Goal: Find specific page/section: Find specific page/section

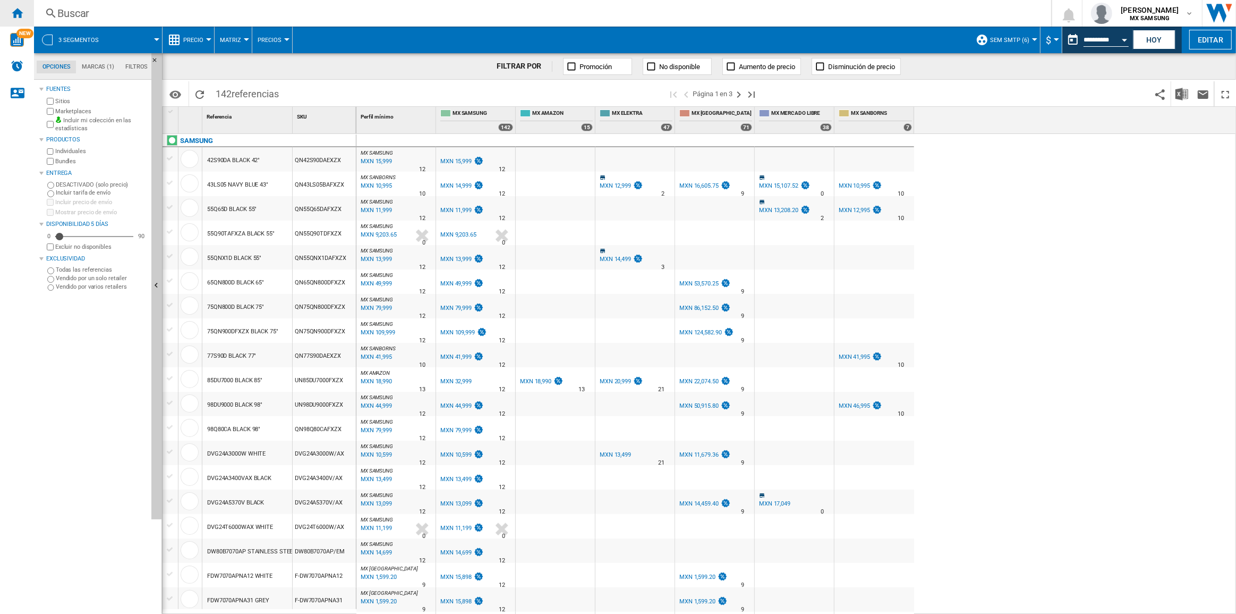
click at [12, 16] on ng-md-icon "Inicio" at bounding box center [17, 12] width 13 height 13
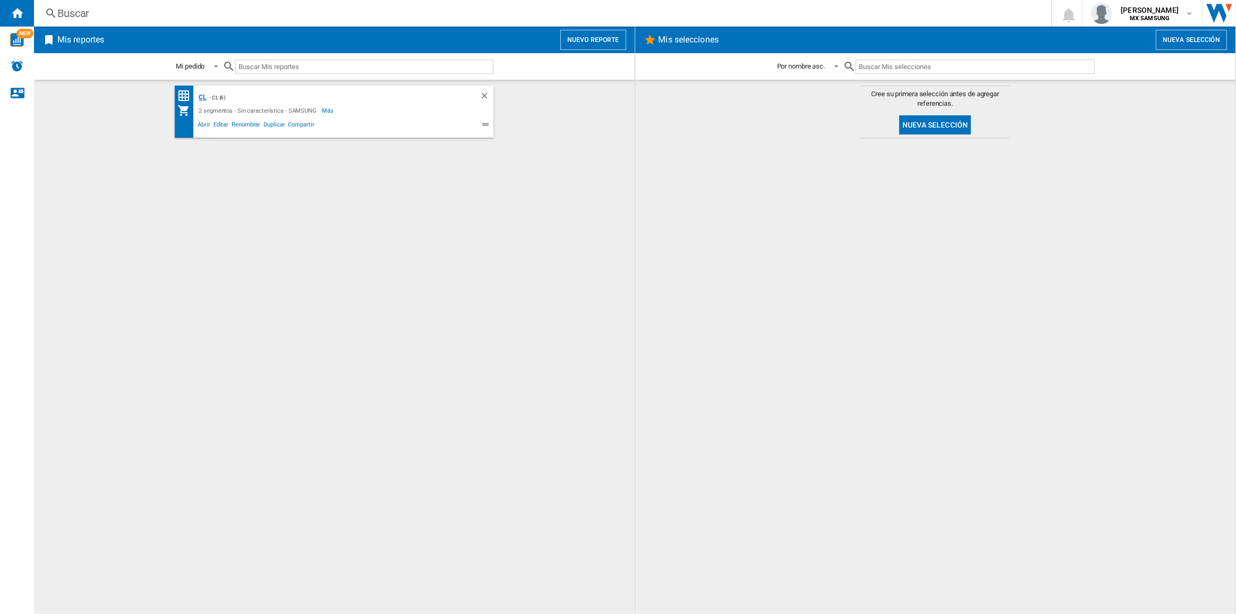
click at [200, 98] on div "CL" at bounding box center [201, 97] width 11 height 13
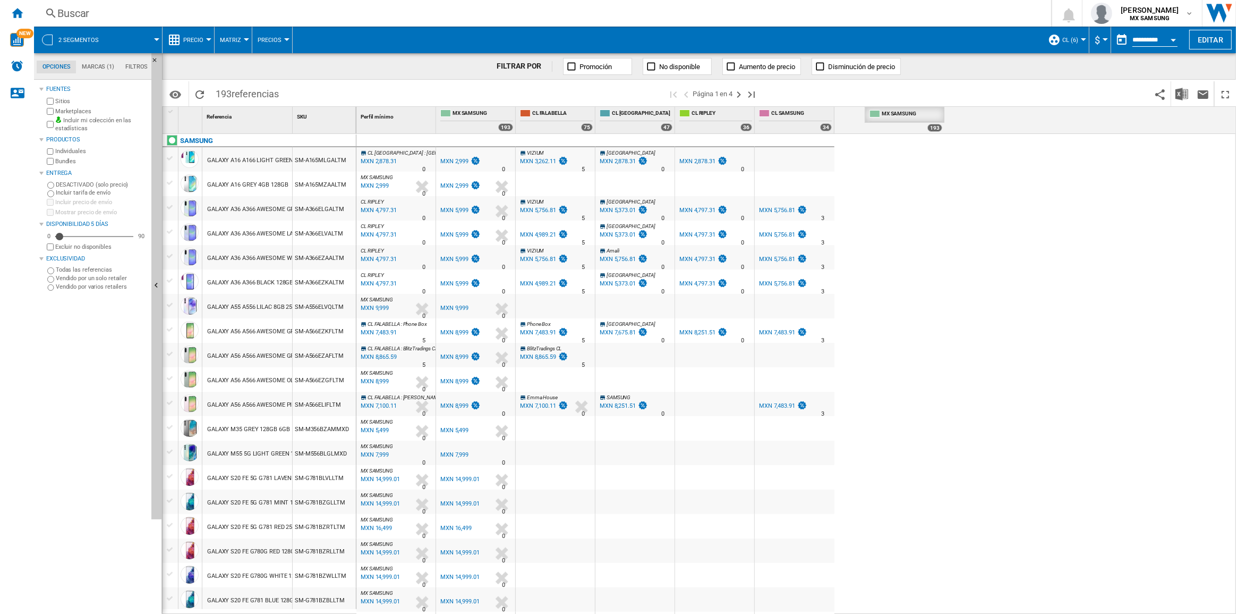
drag, startPoint x: 455, startPoint y: 116, endPoint x: 883, endPoint y: 117, distance: 428.7
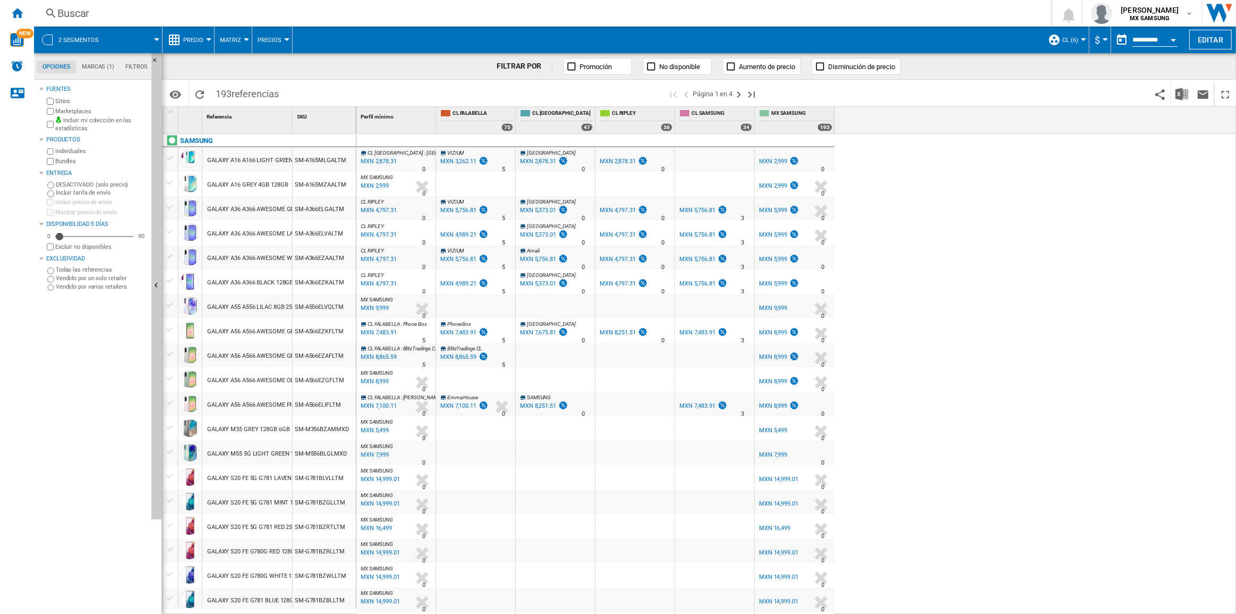
click at [932, 276] on div "CL PARIS : Paris -4.0 % MXN 2,878.31 % N/A 0 CL PARIS : Paris VIZIUM +8.8 % MXN…" at bounding box center [796, 374] width 880 height 481
drag, startPoint x: 292, startPoint y: 122, endPoint x: 415, endPoint y: 125, distance: 123.3
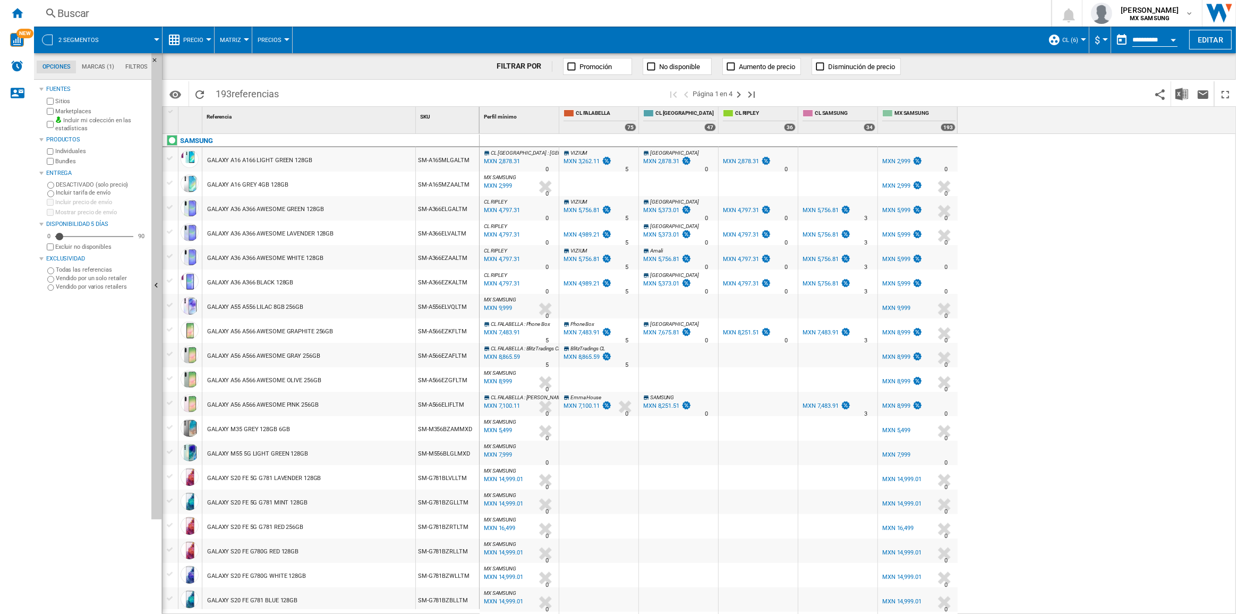
click at [1057, 263] on div "CL PARIS : Paris -4.0 % MXN 2,878.31 % N/A 0 CL PARIS : Paris VIZIUM +8.8 % MXN…" at bounding box center [858, 374] width 757 height 481
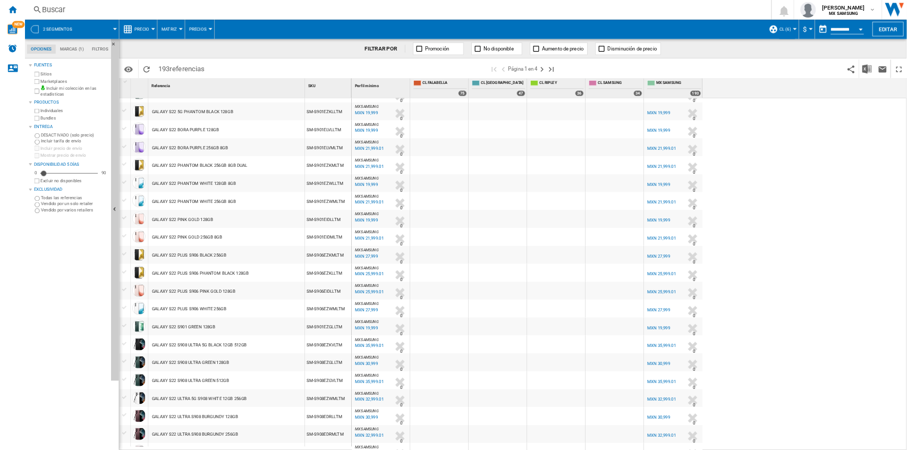
scroll to position [754, 0]
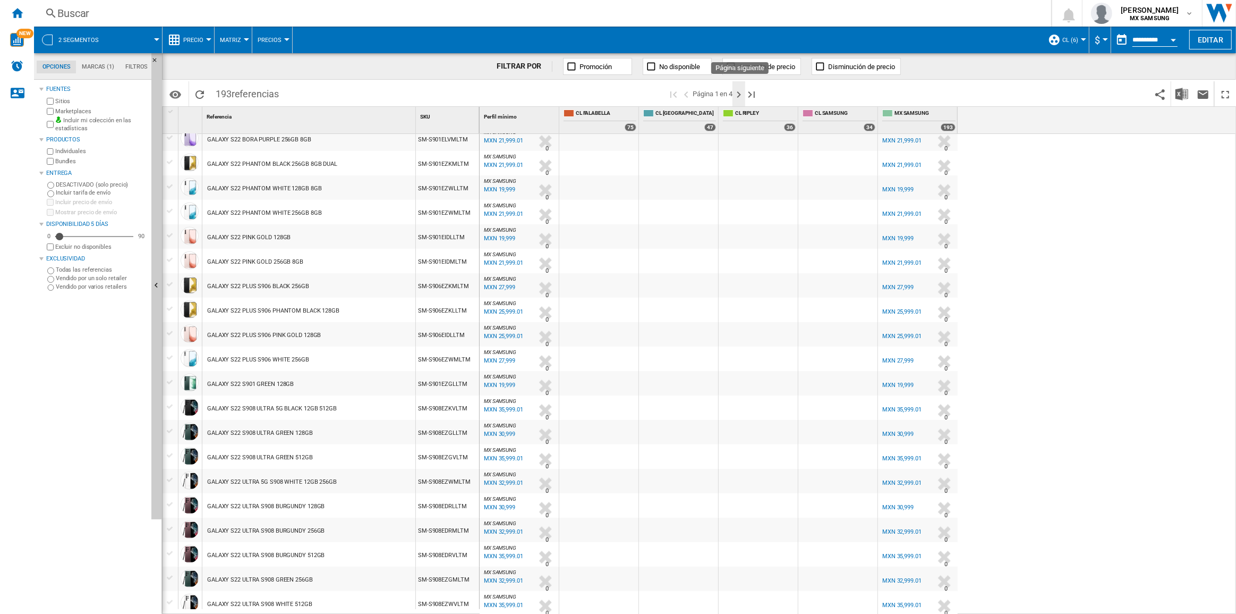
click at [737, 96] on ng-md-icon "Página siguiente" at bounding box center [739, 94] width 13 height 13
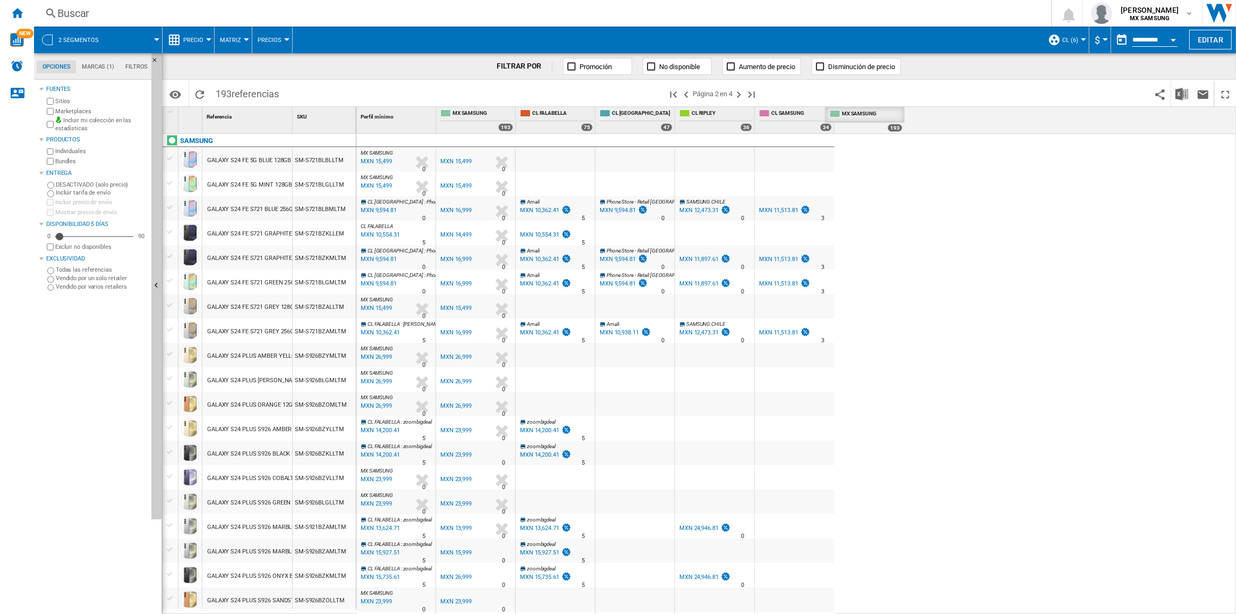
drag, startPoint x: 466, startPoint y: 116, endPoint x: 856, endPoint y: 115, distance: 389.4
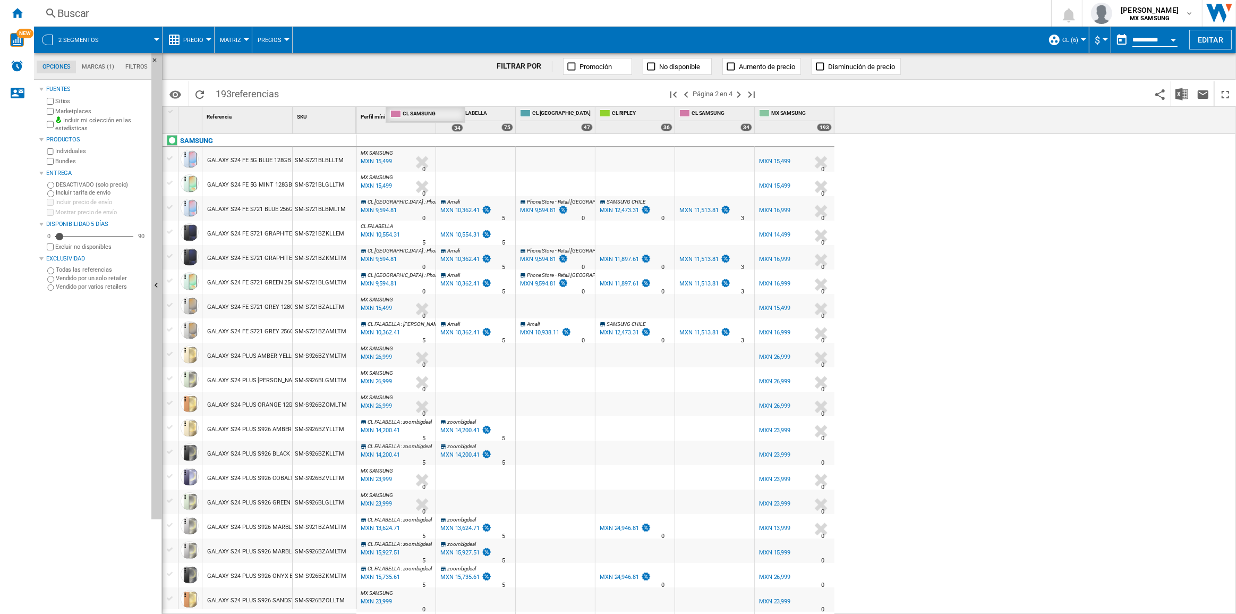
drag, startPoint x: 718, startPoint y: 113, endPoint x: 443, endPoint y: 106, distance: 275.8
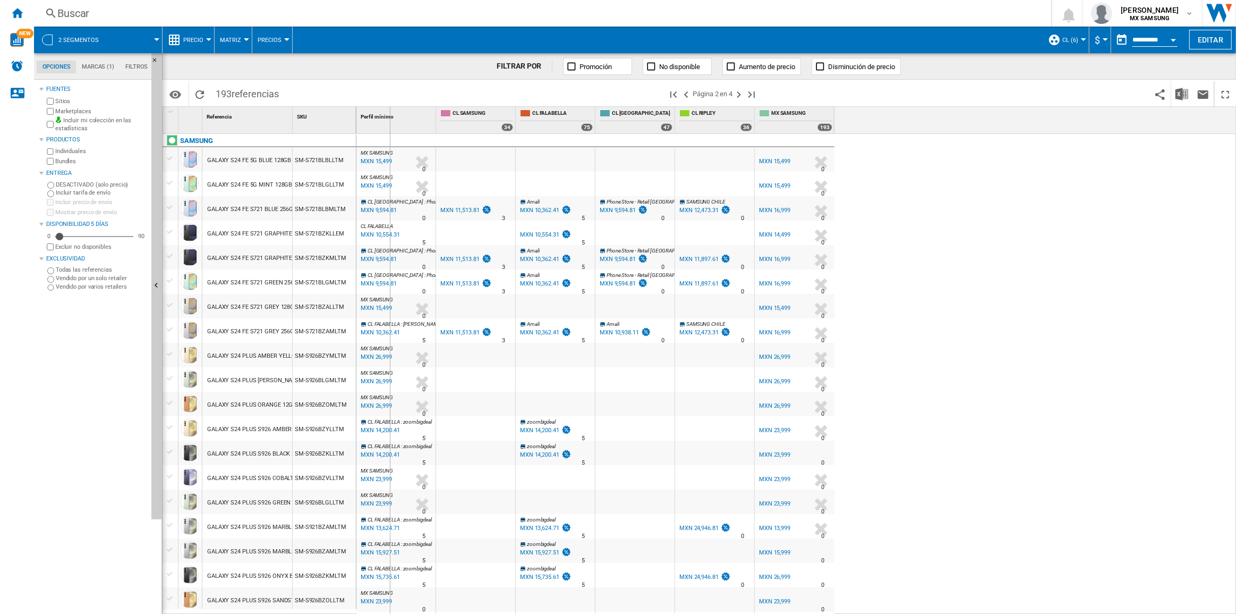
drag, startPoint x: 292, startPoint y: 120, endPoint x: 389, endPoint y: 119, distance: 97.2
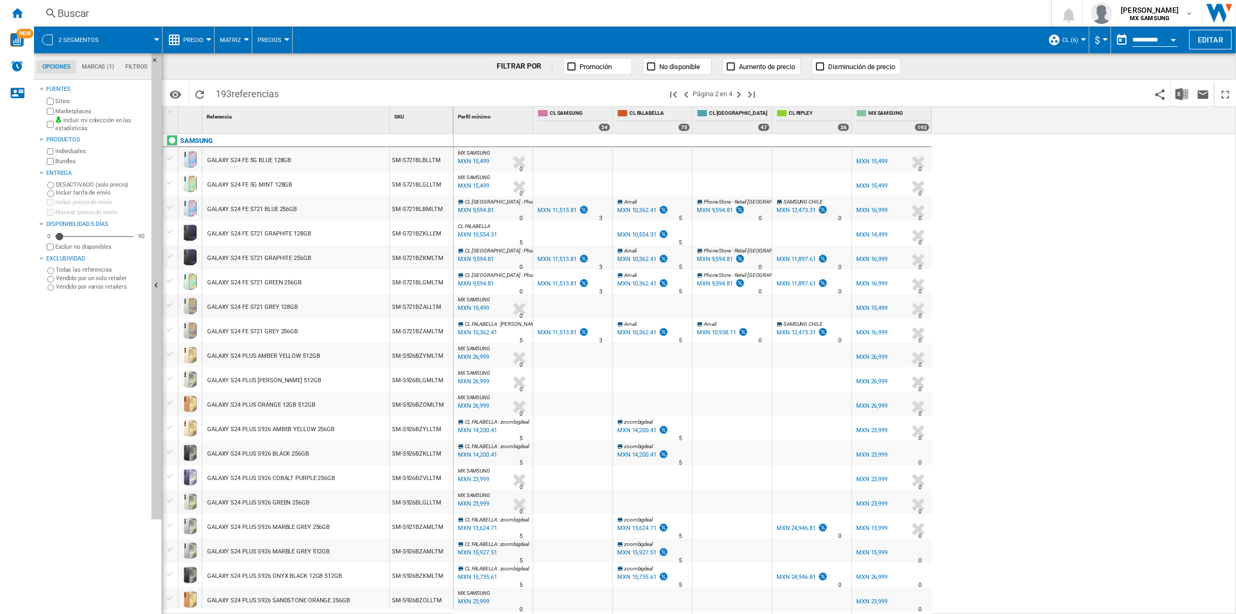
click at [1063, 35] on button "CL (6)" at bounding box center [1072, 40] width 21 height 27
click at [1095, 42] on md-backdrop at bounding box center [618, 307] width 1236 height 614
click at [1095, 42] on span "$" at bounding box center [1097, 40] width 5 height 11
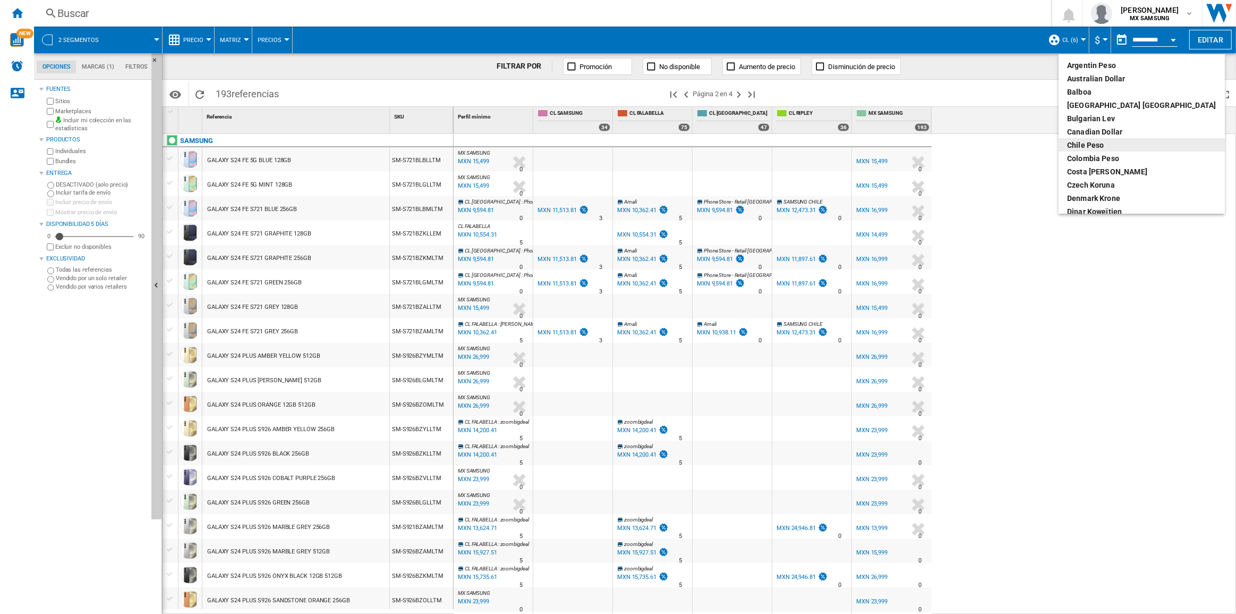
click at [1098, 146] on div "Chile Peso" at bounding box center [1141, 145] width 149 height 11
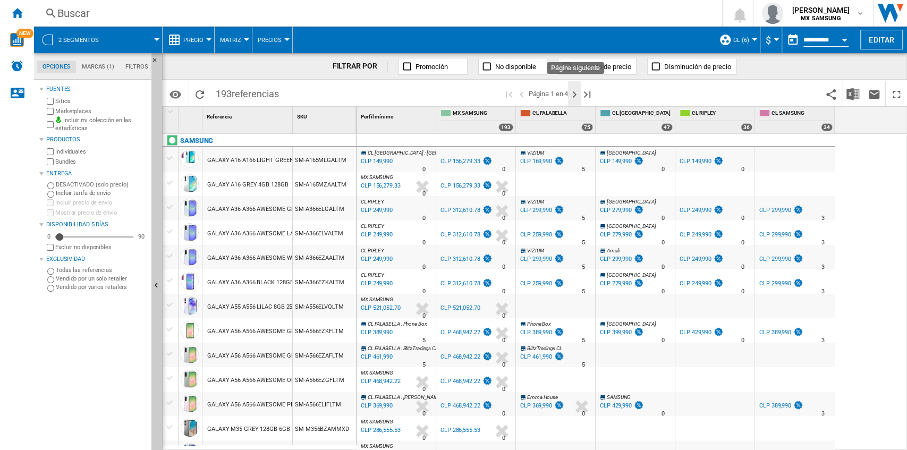
click at [575, 95] on ng-md-icon "Página siguiente" at bounding box center [574, 94] width 13 height 13
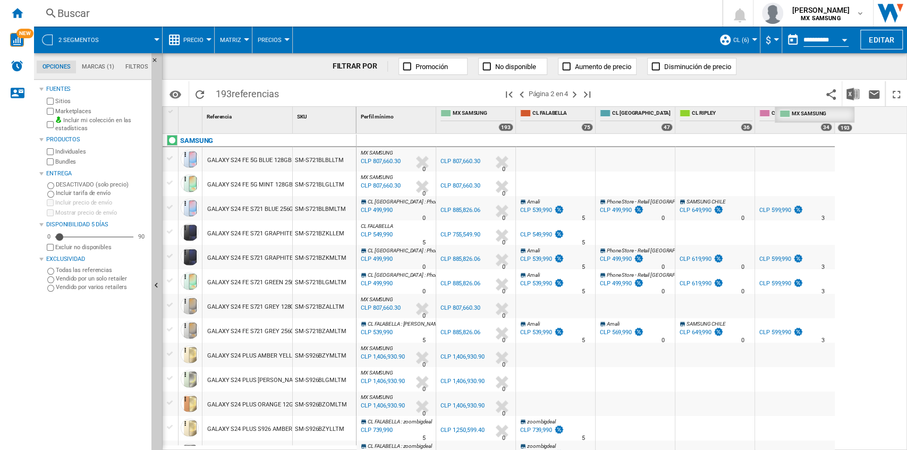
drag, startPoint x: 465, startPoint y: 113, endPoint x: 830, endPoint y: 112, distance: 364.4
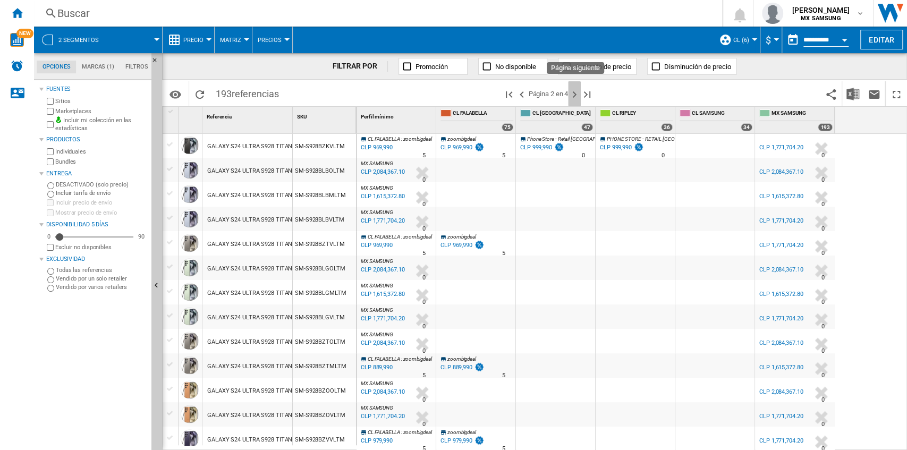
click at [577, 99] on ng-md-icon "Página siguiente" at bounding box center [574, 94] width 13 height 13
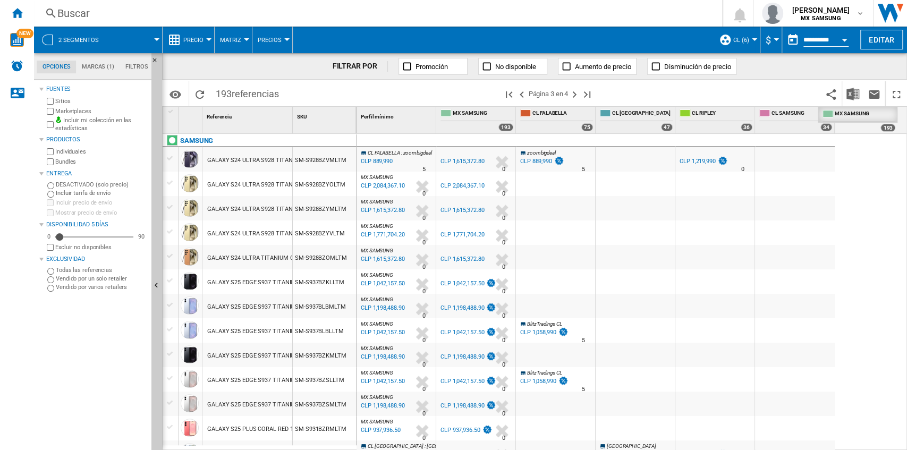
drag, startPoint x: 478, startPoint y: 119, endPoint x: 860, endPoint y: 129, distance: 382.1
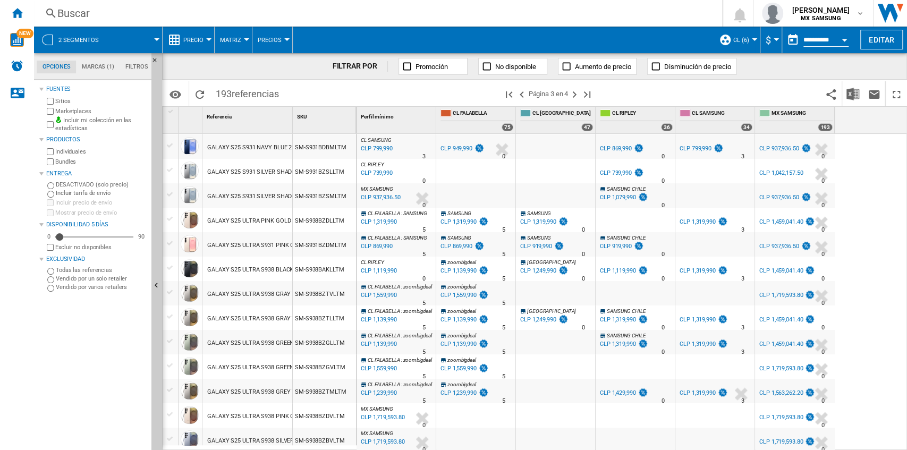
drag, startPoint x: 292, startPoint y: 121, endPoint x: 361, endPoint y: 124, distance: 69.1
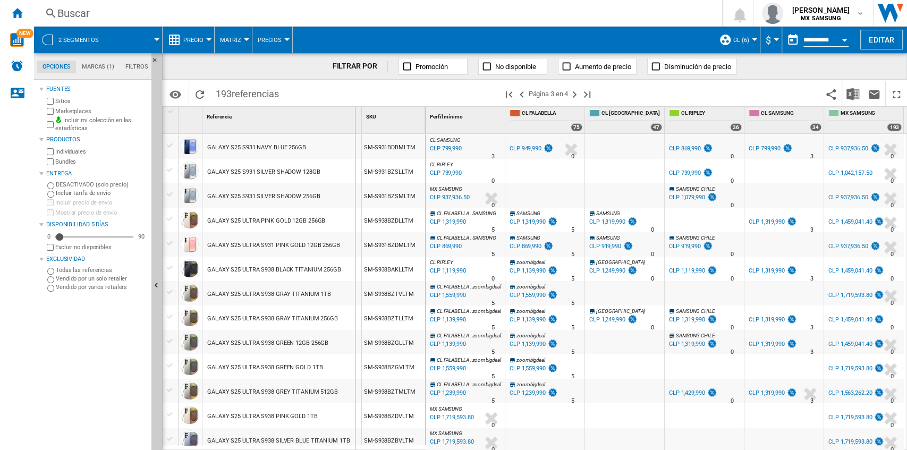
drag, startPoint x: 361, startPoint y: 124, endPoint x: 354, endPoint y: 127, distance: 7.4
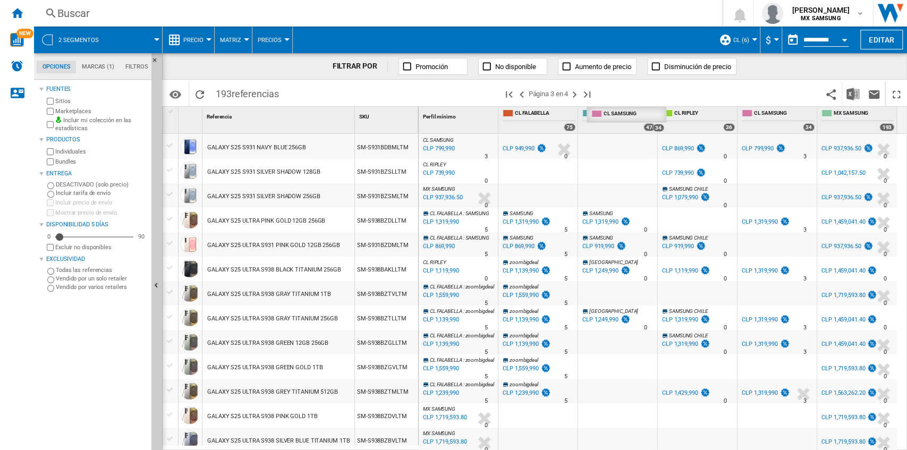
drag, startPoint x: 760, startPoint y: 114, endPoint x: 609, endPoint y: 112, distance: 150.9
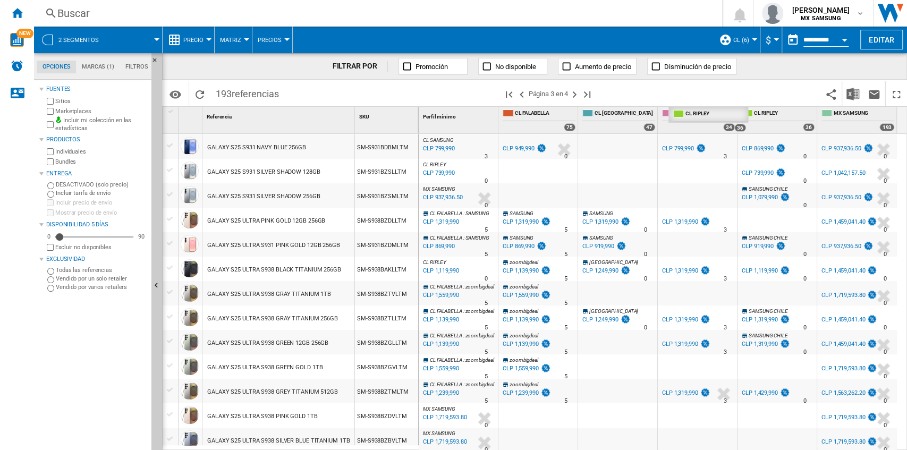
drag, startPoint x: 761, startPoint y: 112, endPoint x: 686, endPoint y: 113, distance: 74.4
drag, startPoint x: 779, startPoint y: 116, endPoint x: 671, endPoint y: 109, distance: 107.5
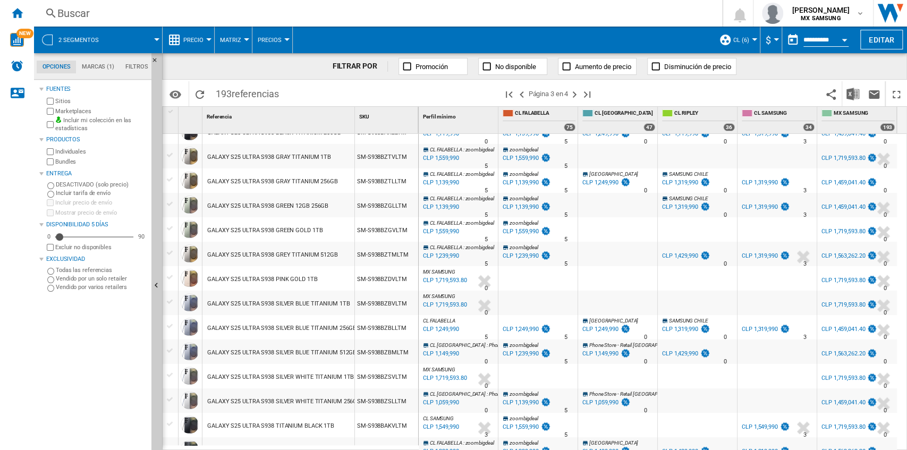
scroll to position [918, 0]
